Goal: Navigation & Orientation: Find specific page/section

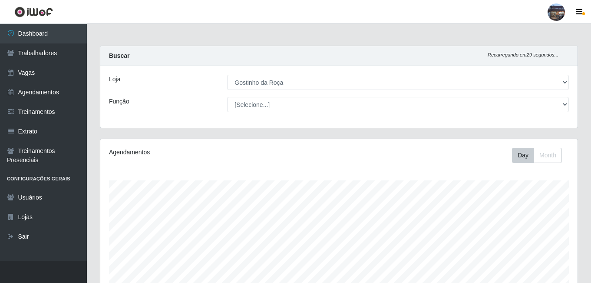
select select "303"
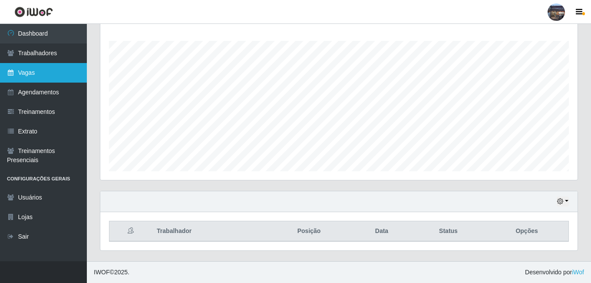
scroll to position [180, 478]
click at [44, 73] on link "Vagas" at bounding box center [43, 73] width 87 height 20
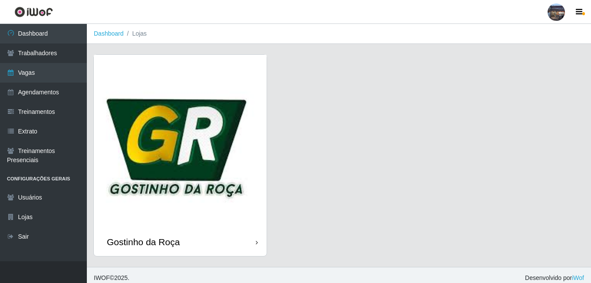
click at [222, 162] on img at bounding box center [180, 141] width 173 height 173
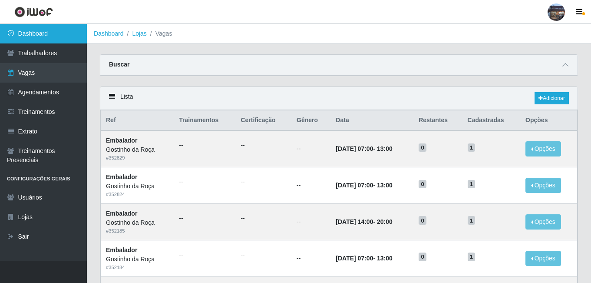
click at [39, 31] on link "Dashboard" at bounding box center [43, 34] width 87 height 20
